Goal: Transaction & Acquisition: Purchase product/service

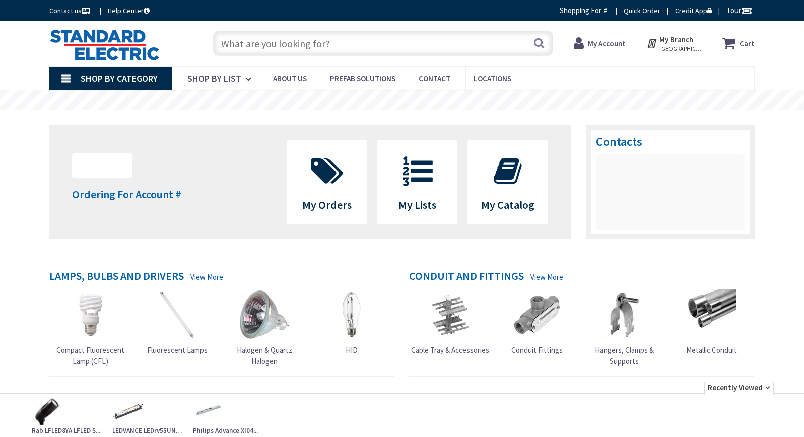
click at [258, 43] on input "text" at bounding box center [383, 43] width 340 height 25
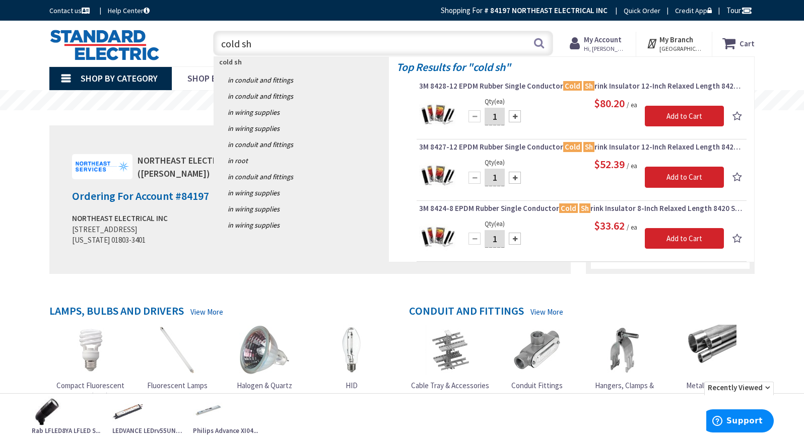
type input "cold shr"
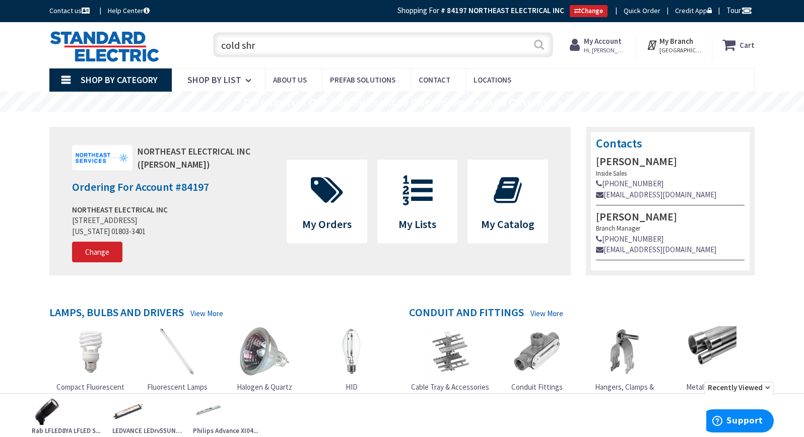
type input "[DEMOGRAPHIC_DATA][GEOGRAPHIC_DATA], [GEOGRAPHIC_DATA]"
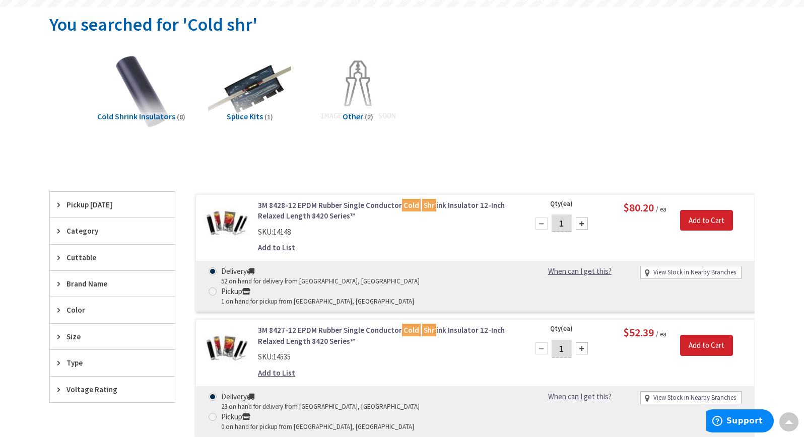
scroll to position [101, 0]
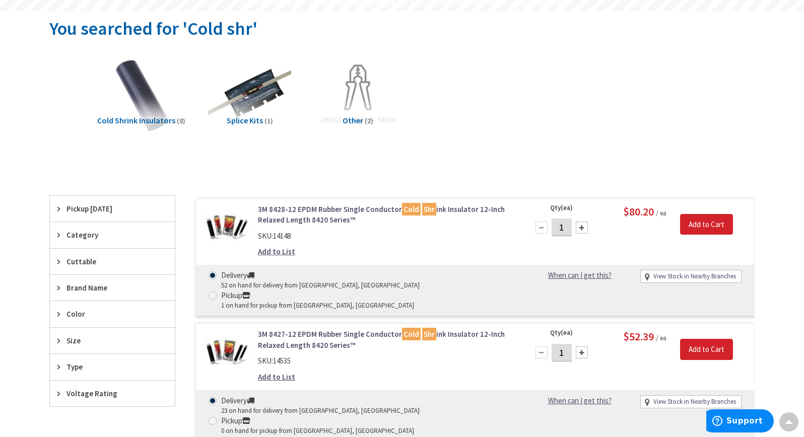
click at [296, 210] on link "3M 8428-12 EPDM Rubber Single Conductor Cold Shr ink Insulator 12-Inch Relaxed …" at bounding box center [386, 215] width 257 height 22
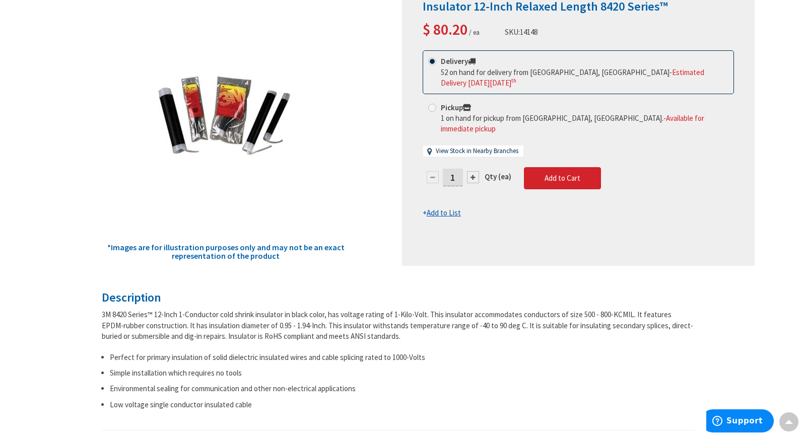
scroll to position [102, 0]
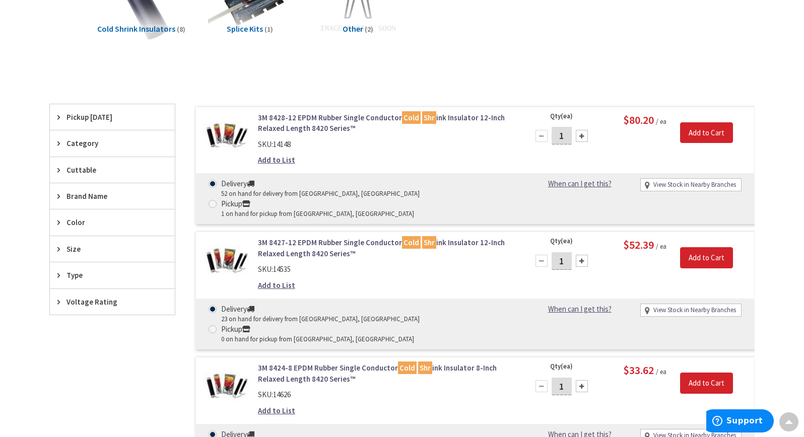
scroll to position [203, 0]
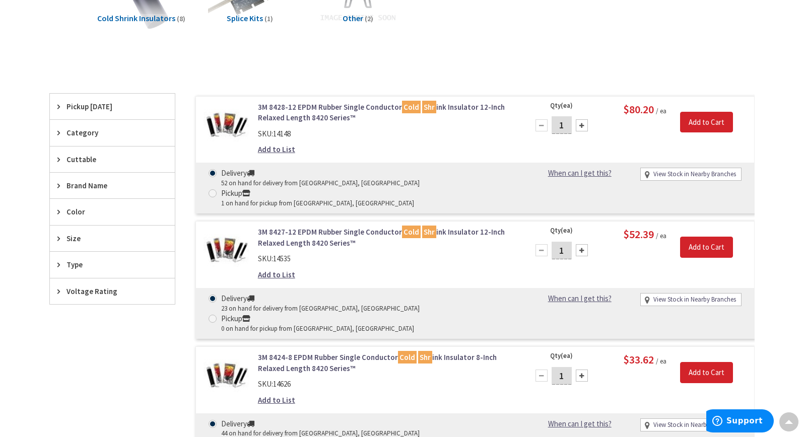
click at [280, 227] on link "3M 8427-12 EPDM Rubber Single Conductor Cold Shr ink Insulator 12-Inch Relaxed …" at bounding box center [386, 238] width 257 height 22
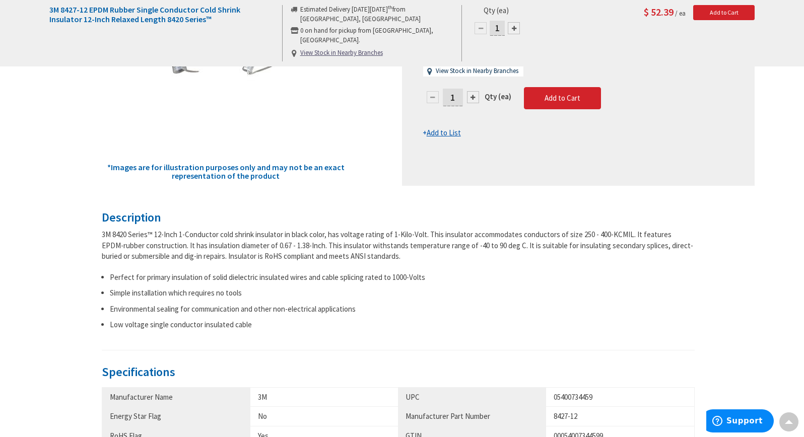
scroll to position [254, 0]
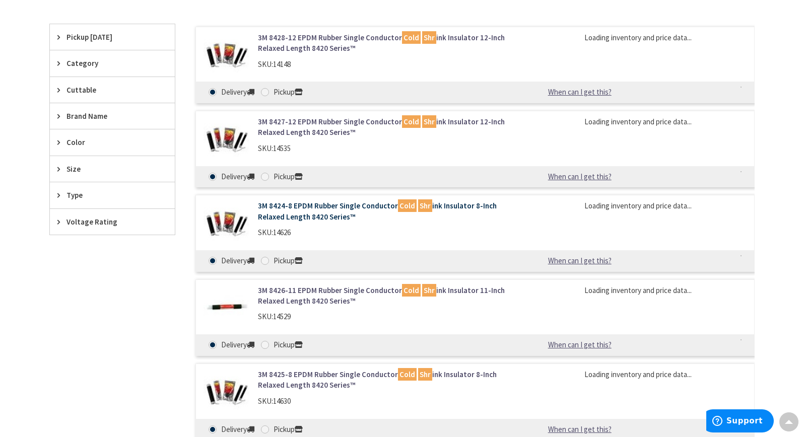
scroll to position [273, 0]
click at [273, 210] on link "3M 8424-8 EPDM Rubber Single Conductor Cold Shr ink Insulator 8-Inch Relaxed Le…" at bounding box center [386, 212] width 257 height 22
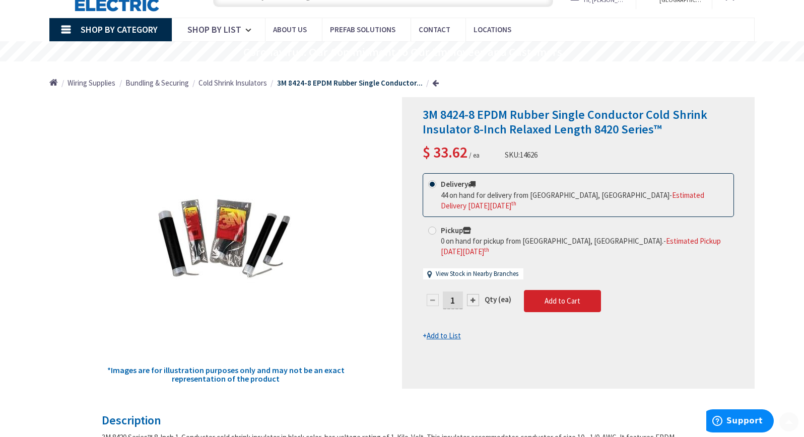
scroll to position [52, 0]
